Goal: Information Seeking & Learning: Learn about a topic

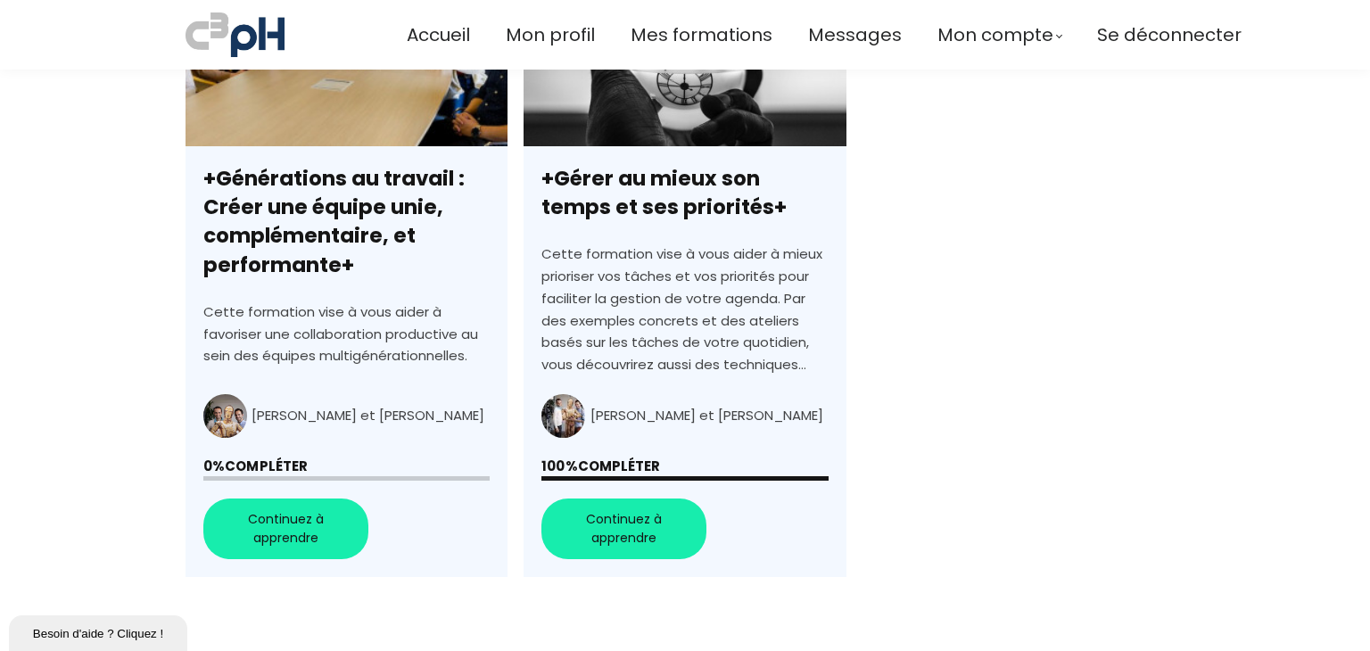
click at [285, 530] on link "+Générations au travail : Créer une équipe unie, complémentaire, et performante+" at bounding box center [347, 271] width 322 height 613
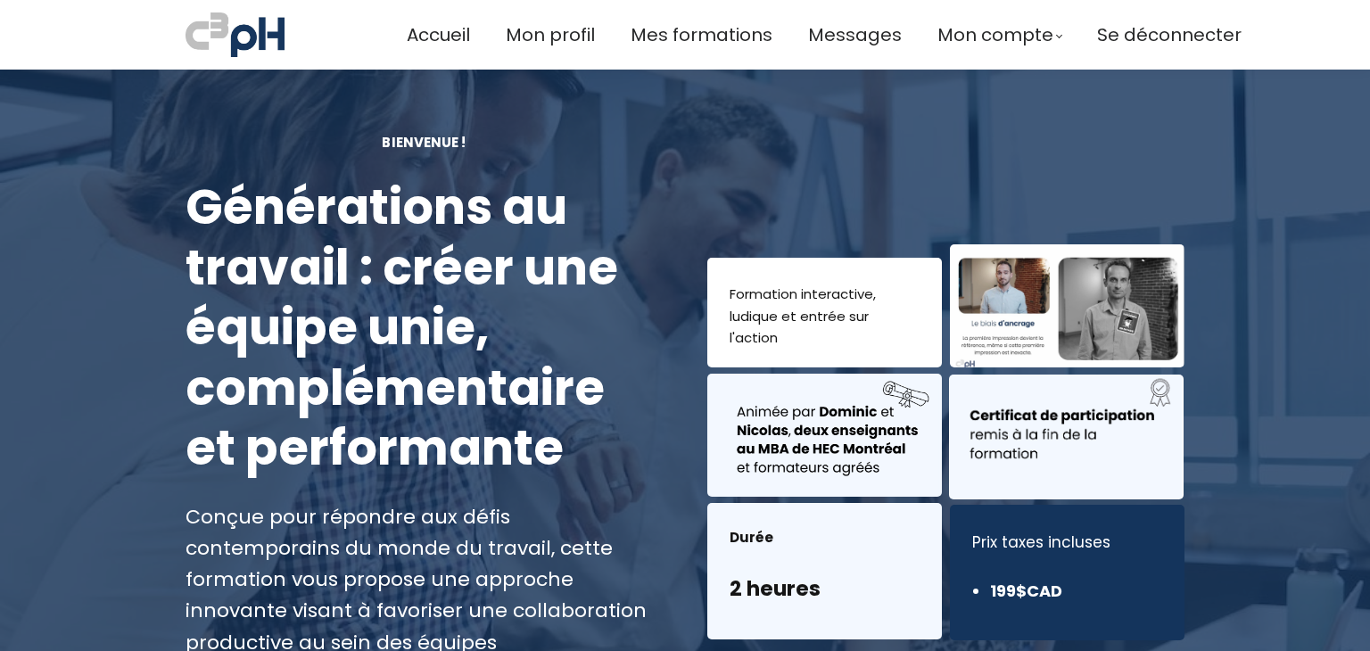
scroll to position [268, 0]
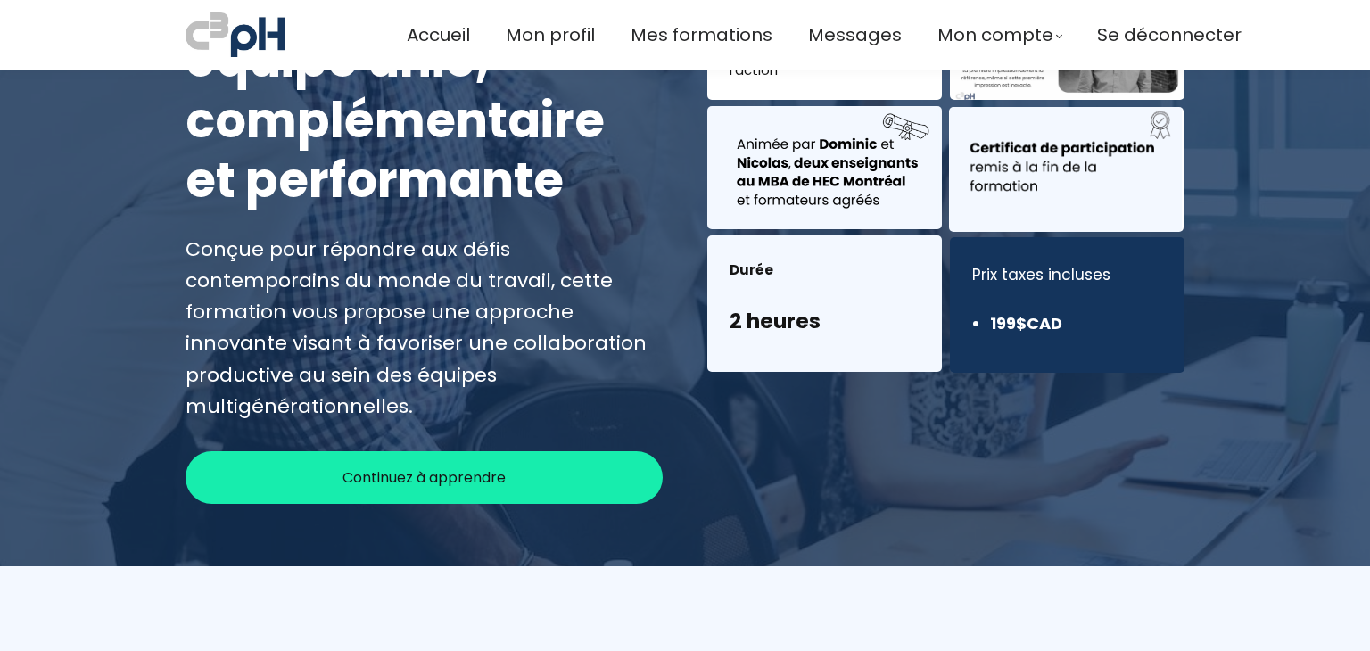
click at [386, 467] on span "Continuez à apprendre" at bounding box center [424, 478] width 163 height 22
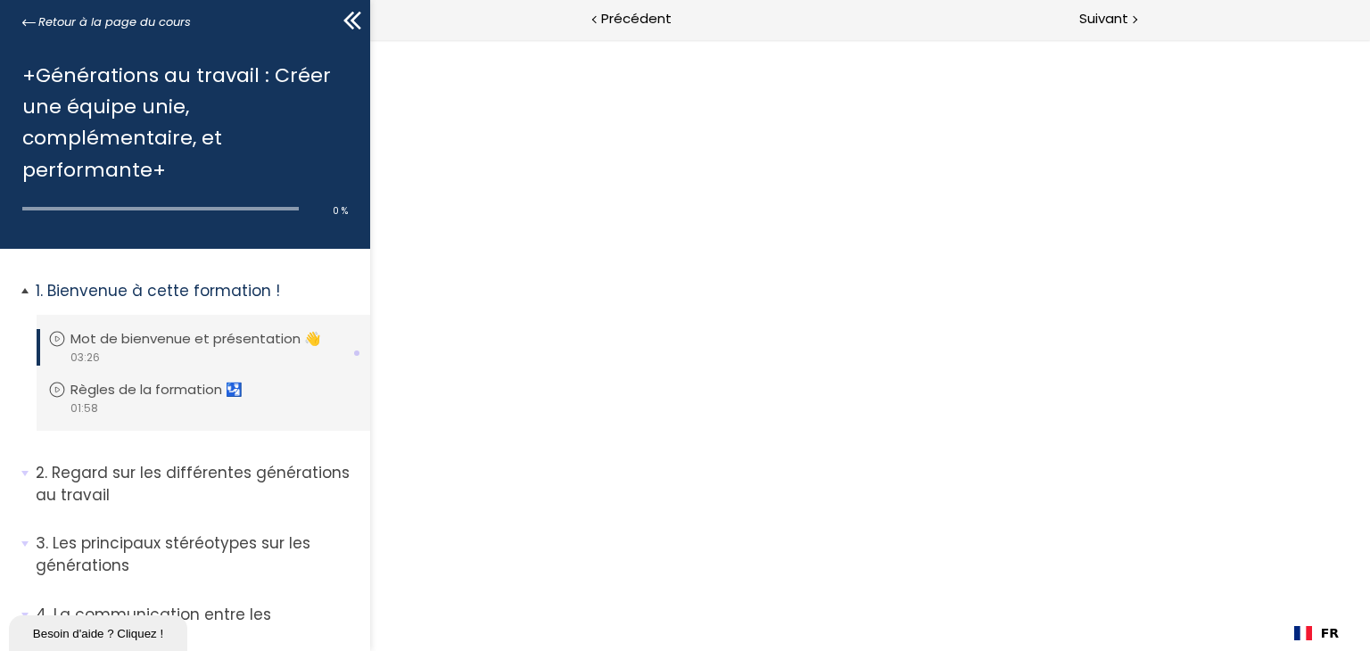
click at [186, 335] on p "Mot de bienvenue et présentation 👋" at bounding box center [208, 339] width 277 height 20
click at [38, 22] on span "Retour à la page du cours" at bounding box center [114, 22] width 153 height 20
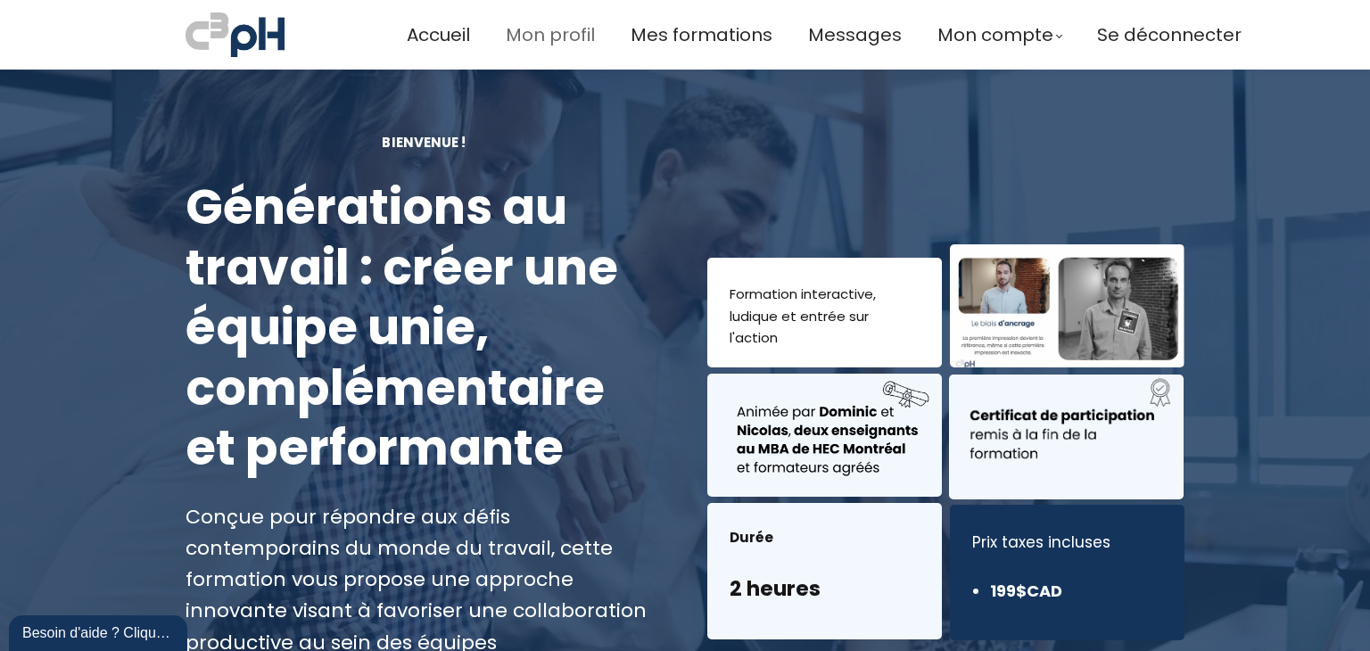
click at [535, 40] on span "Mon profil" at bounding box center [550, 35] width 89 height 29
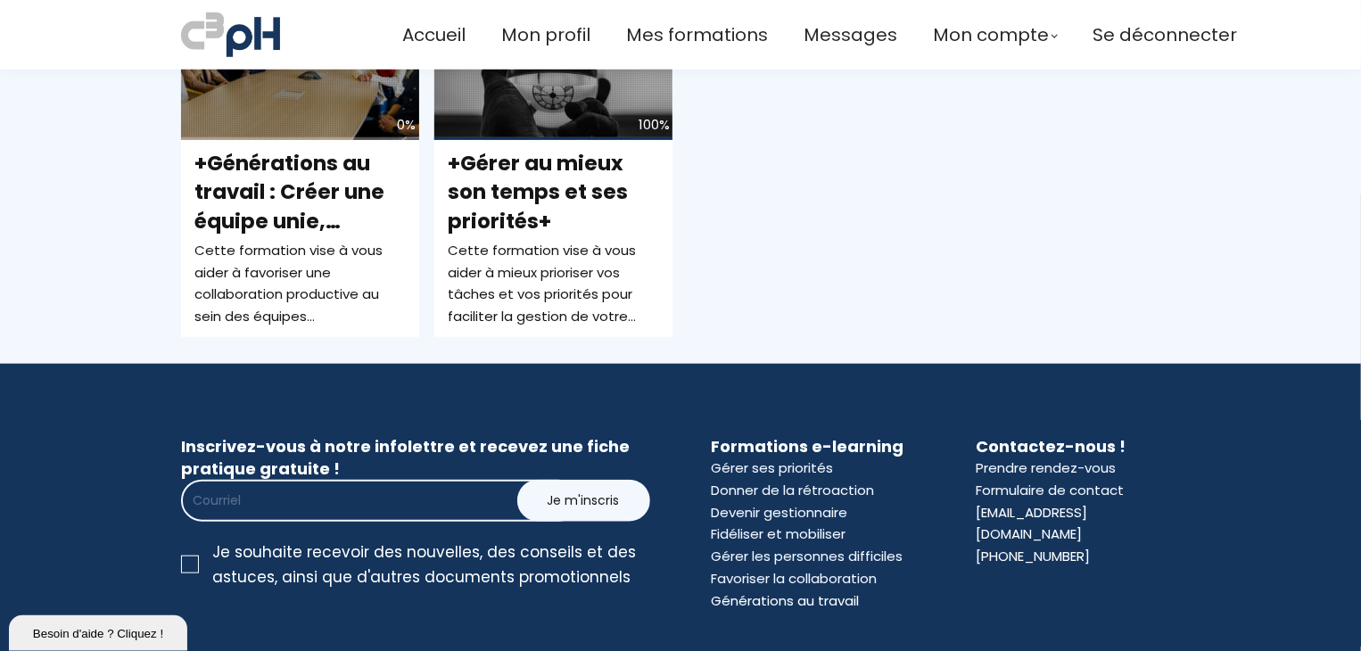
scroll to position [446, 0]
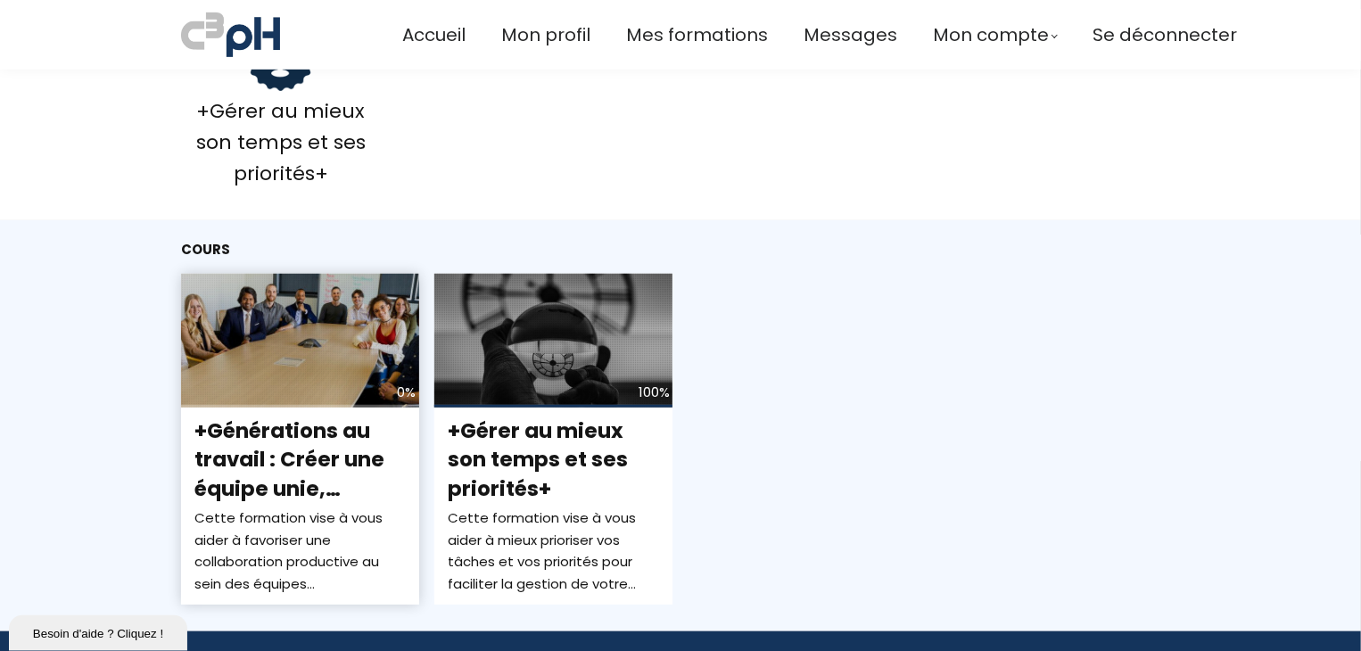
click at [293, 447] on span "+Générations au travail : Créer une équipe unie, complémentaire, et performante+" at bounding box center [289, 489] width 190 height 144
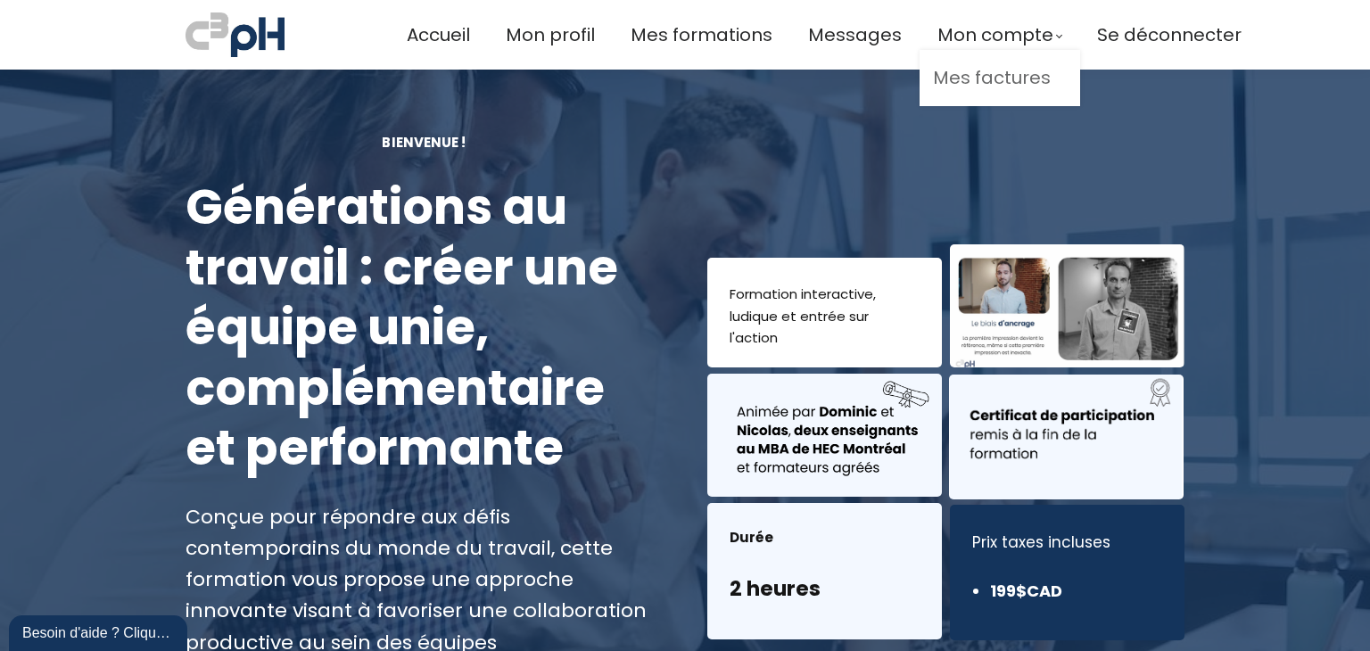
click at [988, 74] on link "Mes factures" at bounding box center [1000, 77] width 134 height 29
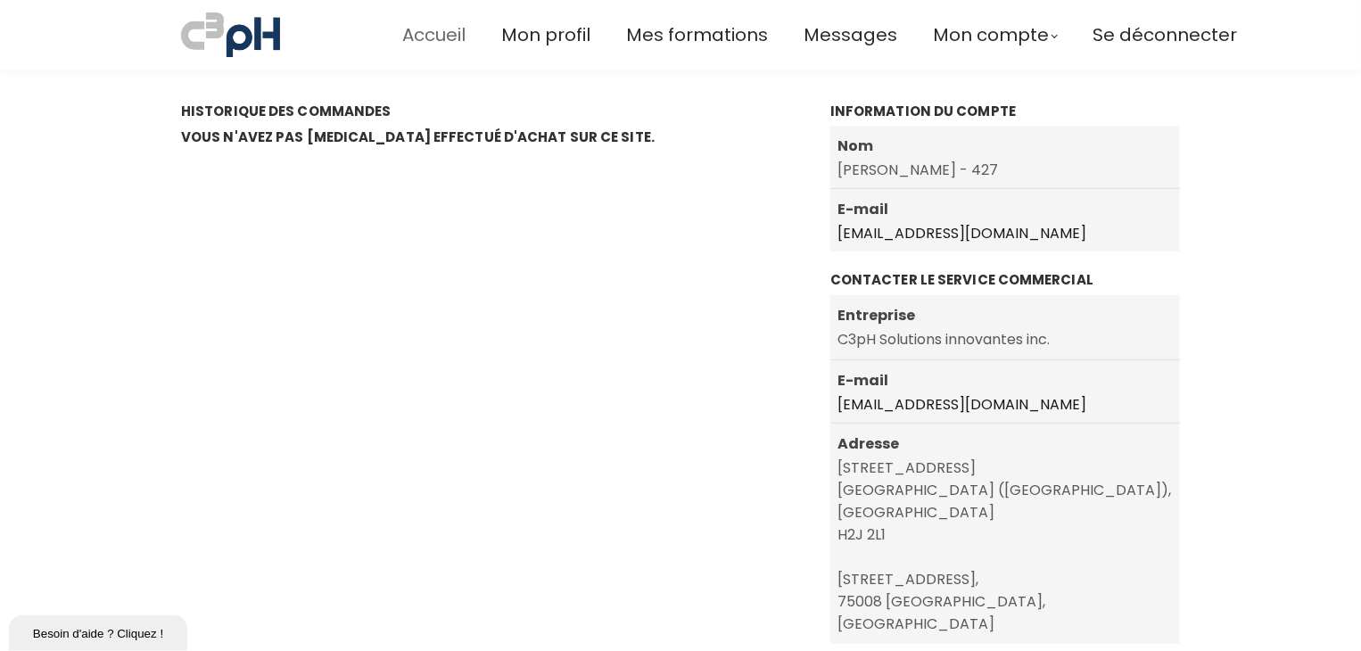
click at [442, 32] on span "Accueil" at bounding box center [433, 35] width 63 height 29
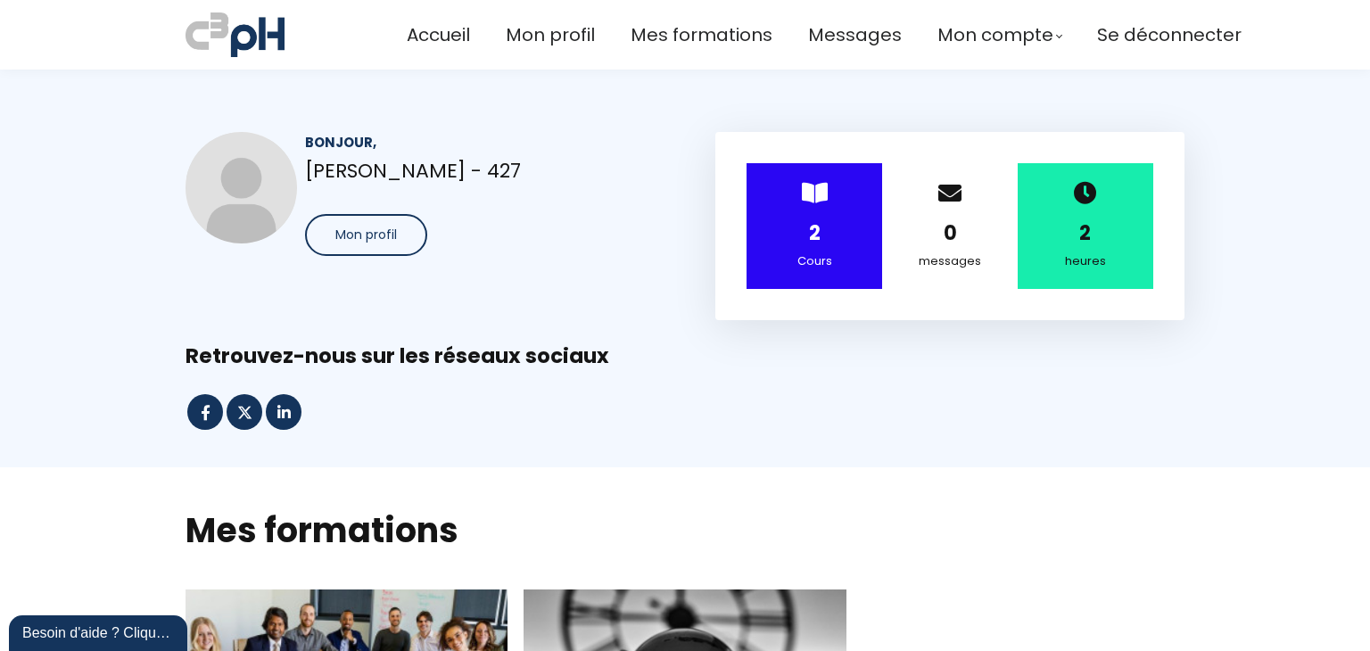
click at [370, 230] on span "Mon profil" at bounding box center [366, 235] width 62 height 19
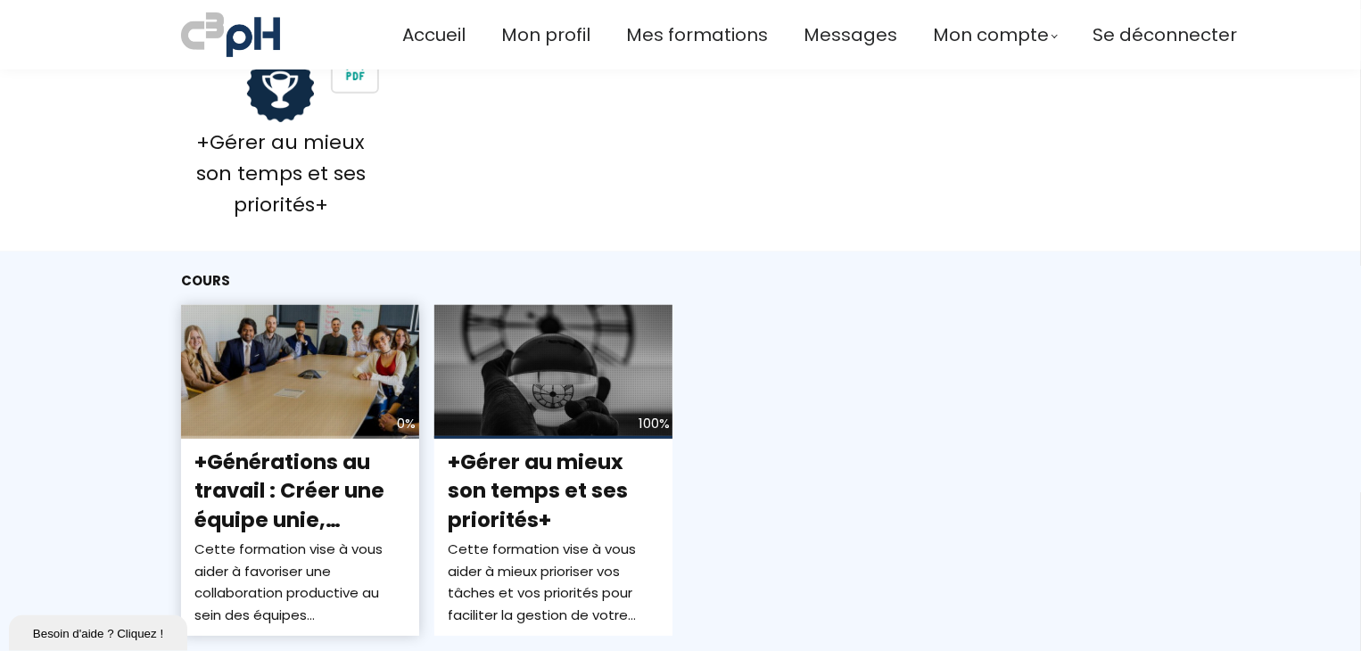
scroll to position [446, 0]
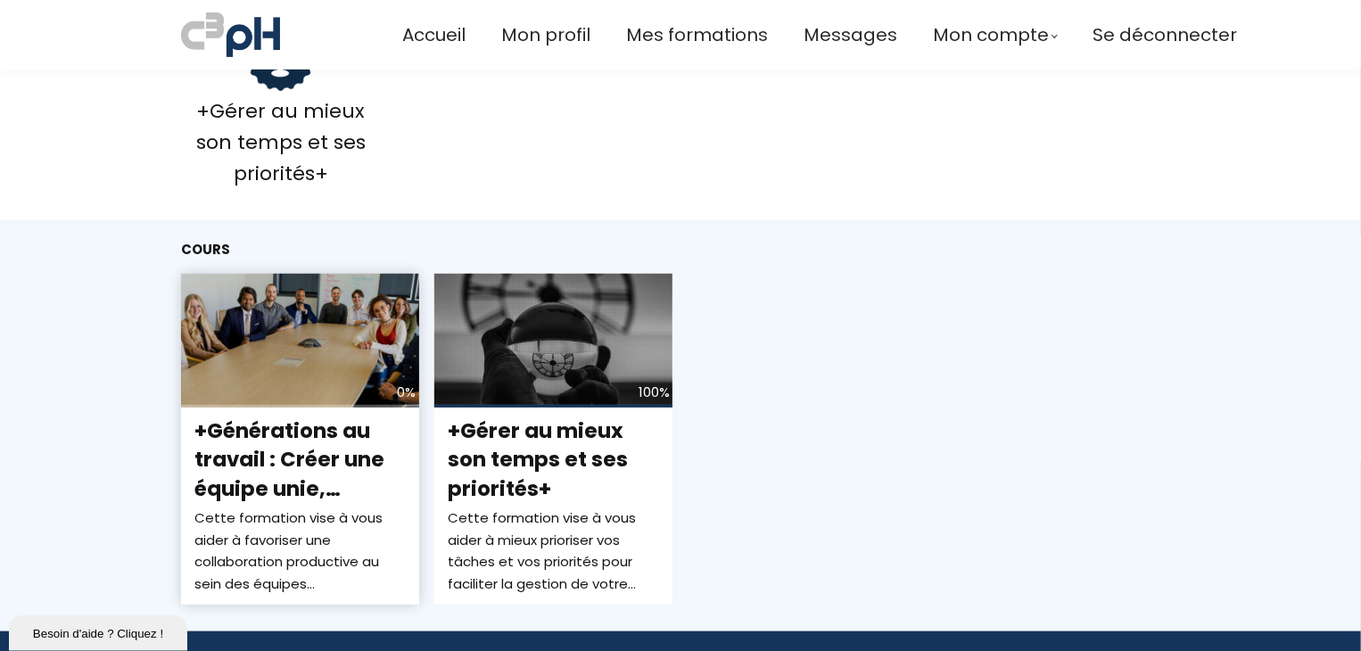
click at [261, 438] on span "+Générations au travail : Créer une équipe unie, complémentaire, et performante+" at bounding box center [289, 489] width 190 height 144
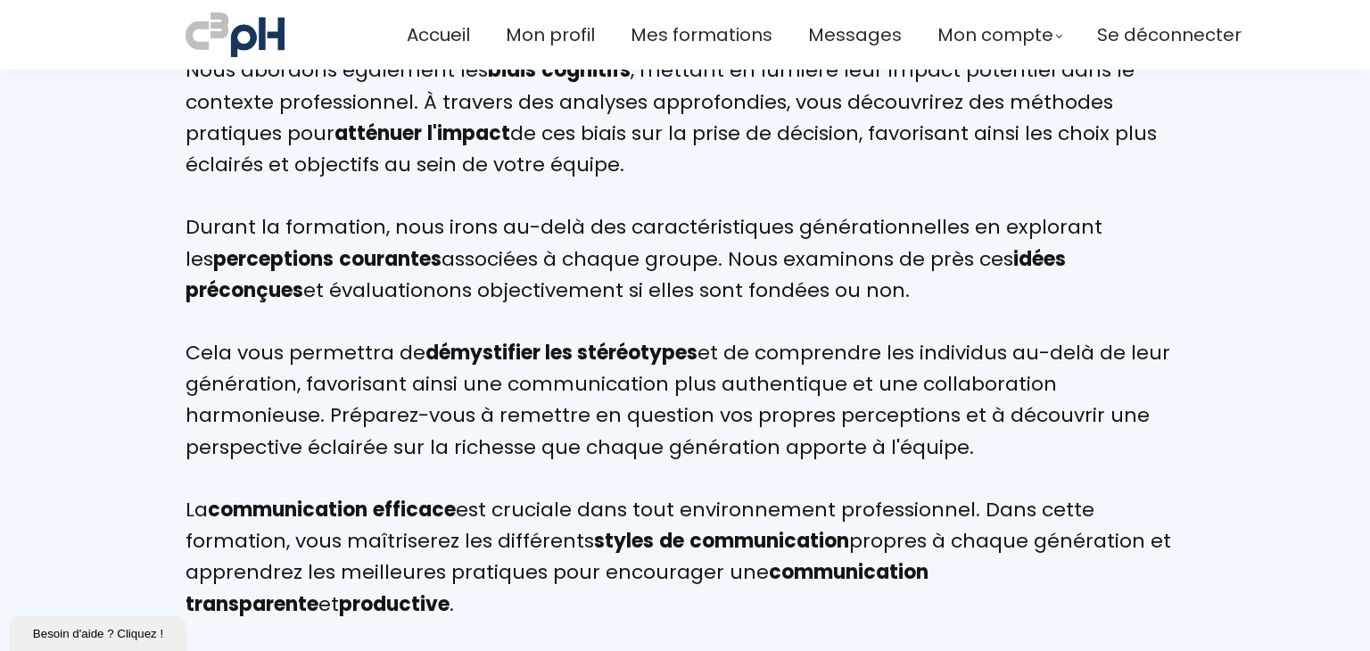
scroll to position [1873, 0]
